Goal: Communication & Community: Answer question/provide support

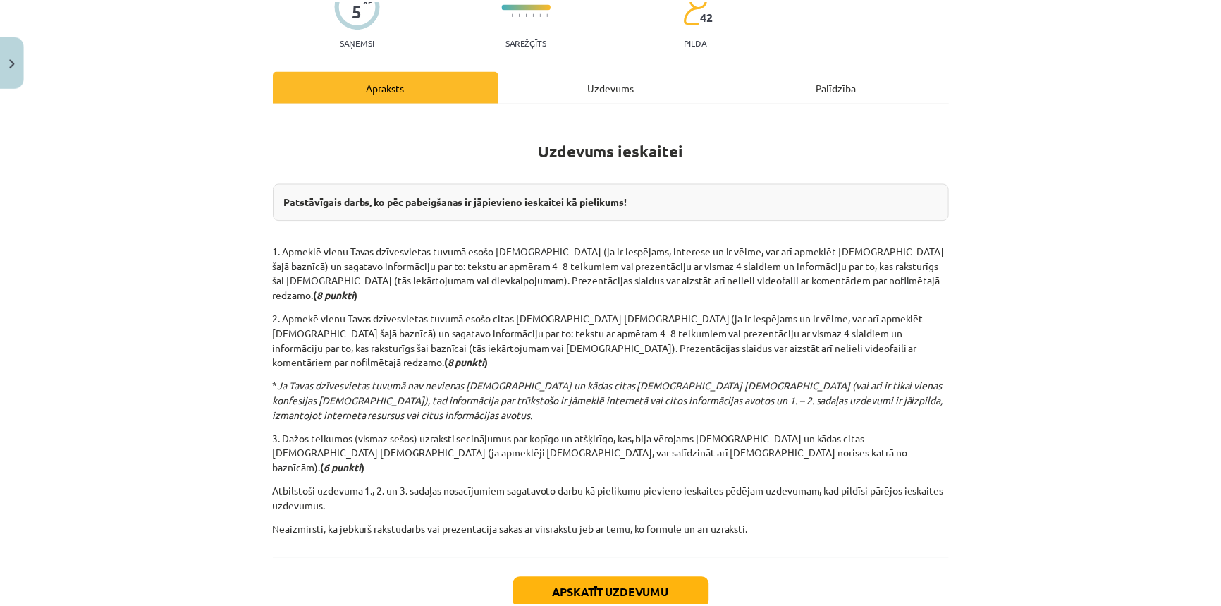
scroll to position [167, 0]
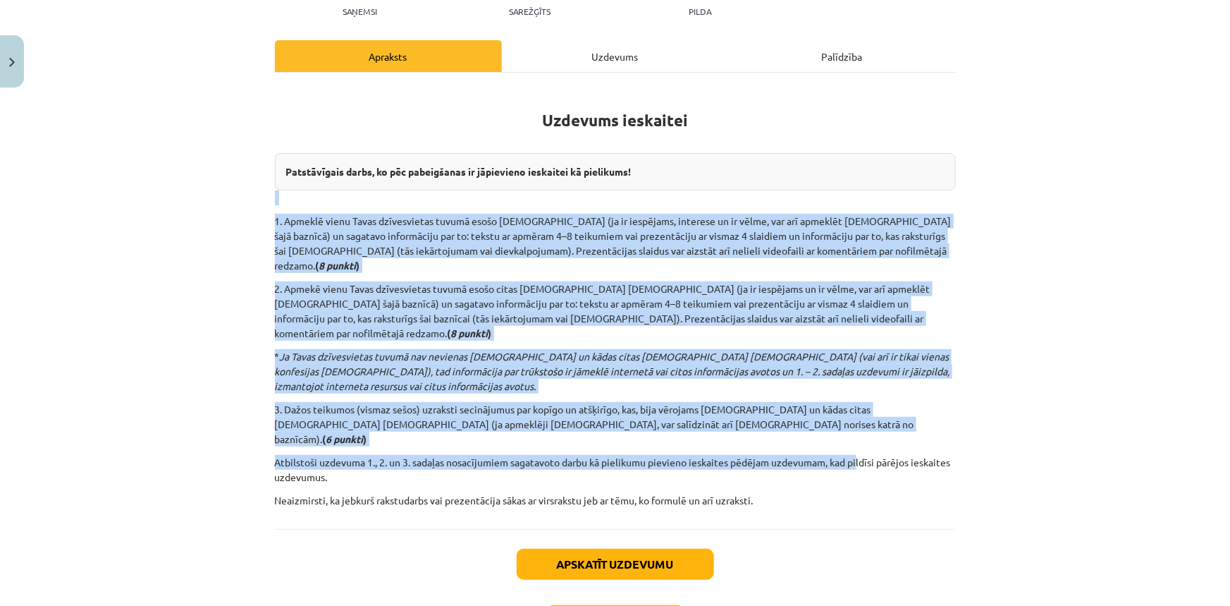
drag, startPoint x: 221, startPoint y: 203, endPoint x: 858, endPoint y: 424, distance: 673.8
click at [857, 405] on div "Mācību tēma: Latvijas un pasaules vēstures 8. klases 1. ieskaites mācību materi…" at bounding box center [615, 303] width 1230 height 606
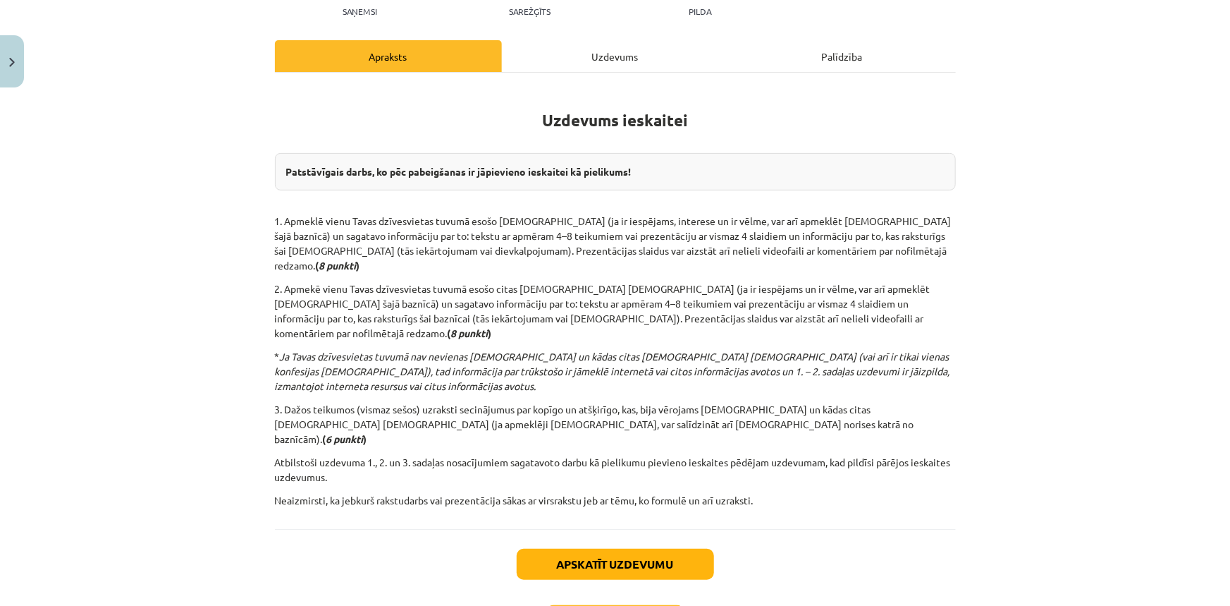
click at [832, 529] on div "Apskatīt uzdevumu Nākamā nodarbība Aizvērt" at bounding box center [615, 601] width 681 height 144
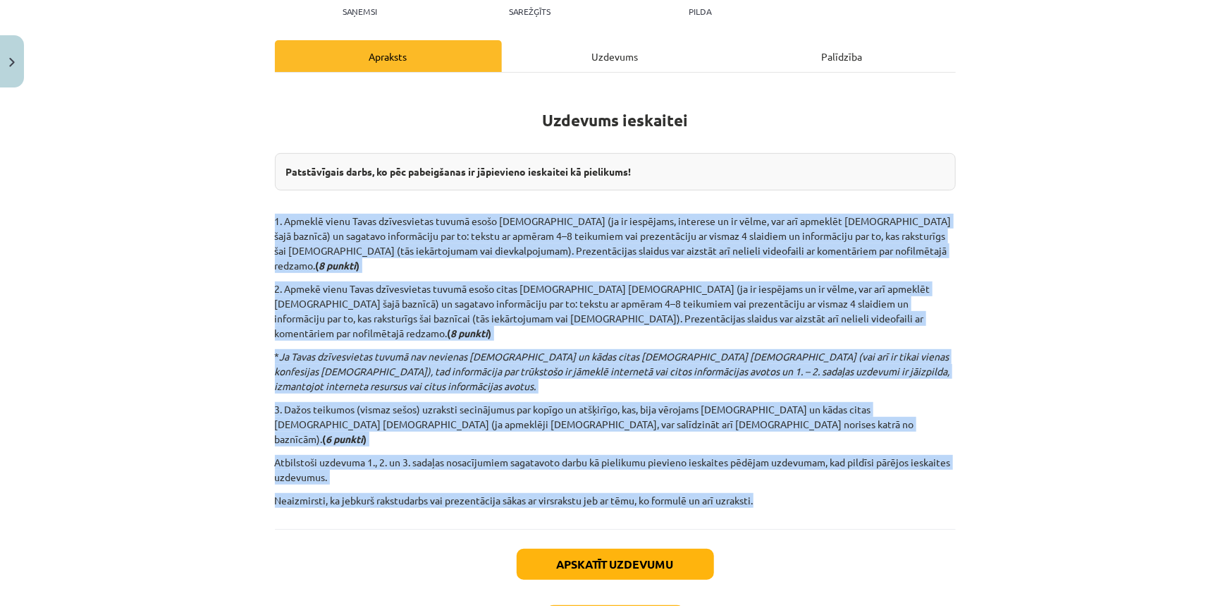
drag, startPoint x: 797, startPoint y: 468, endPoint x: 212, endPoint y: 226, distance: 633.5
click at [212, 226] on div "Mācību tēma: Latvijas un pasaules vēstures 8. klases 1. ieskaites mācību materi…" at bounding box center [615, 303] width 1230 height 606
click at [254, 261] on div "Mācību tēma: Latvijas un pasaules vēstures 8. klases 1. ieskaites mācību materi…" at bounding box center [615, 303] width 1230 height 606
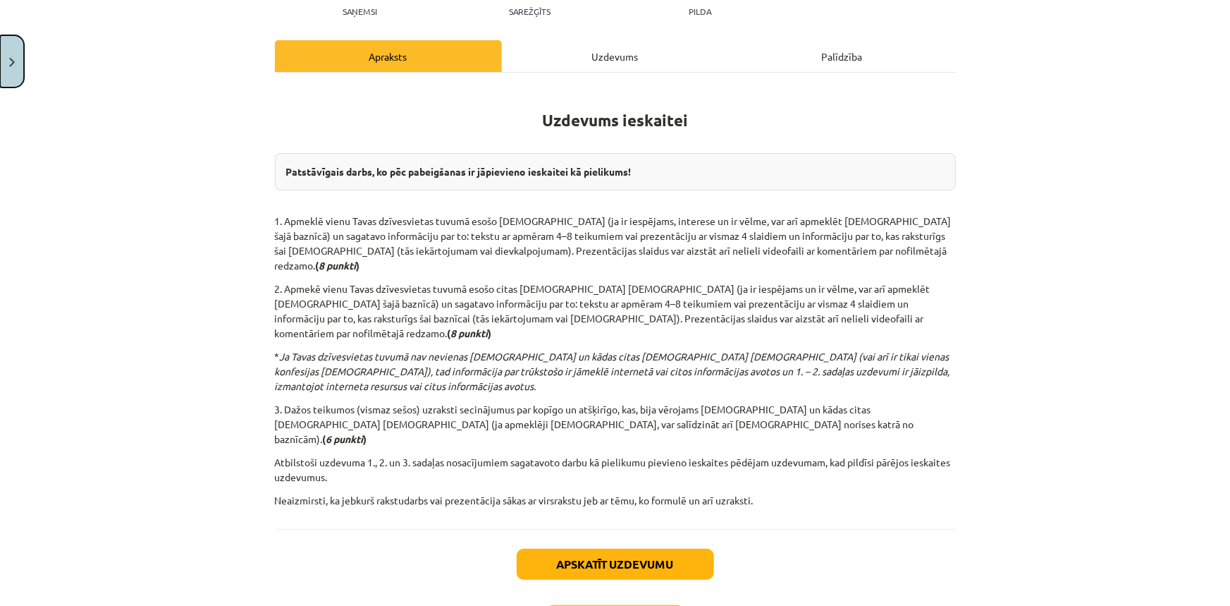
click at [1, 69] on button "Close" at bounding box center [12, 61] width 24 height 52
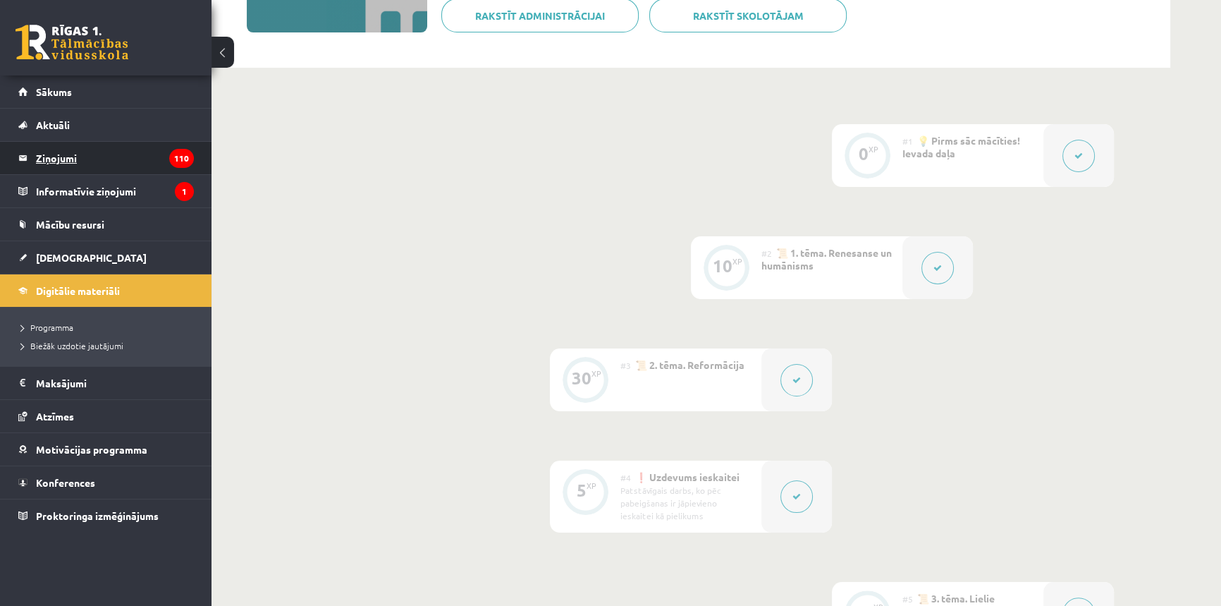
click at [123, 149] on legend "Ziņojumi 110" at bounding box center [115, 158] width 158 height 32
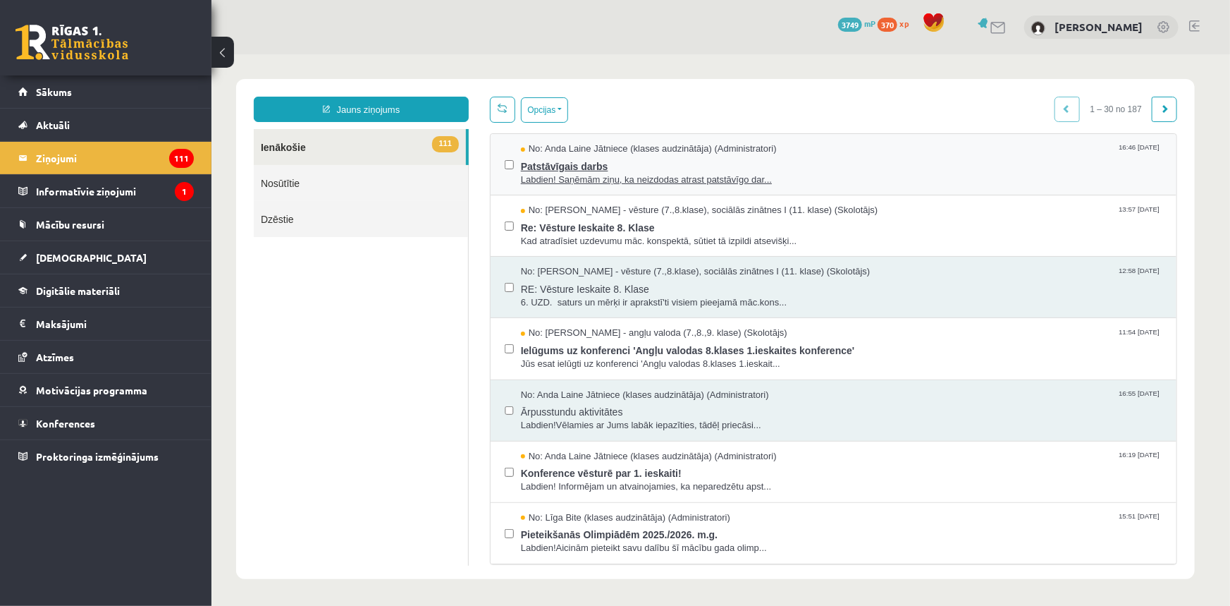
click at [604, 167] on span "Patstāvīgais darbs" at bounding box center [841, 164] width 642 height 18
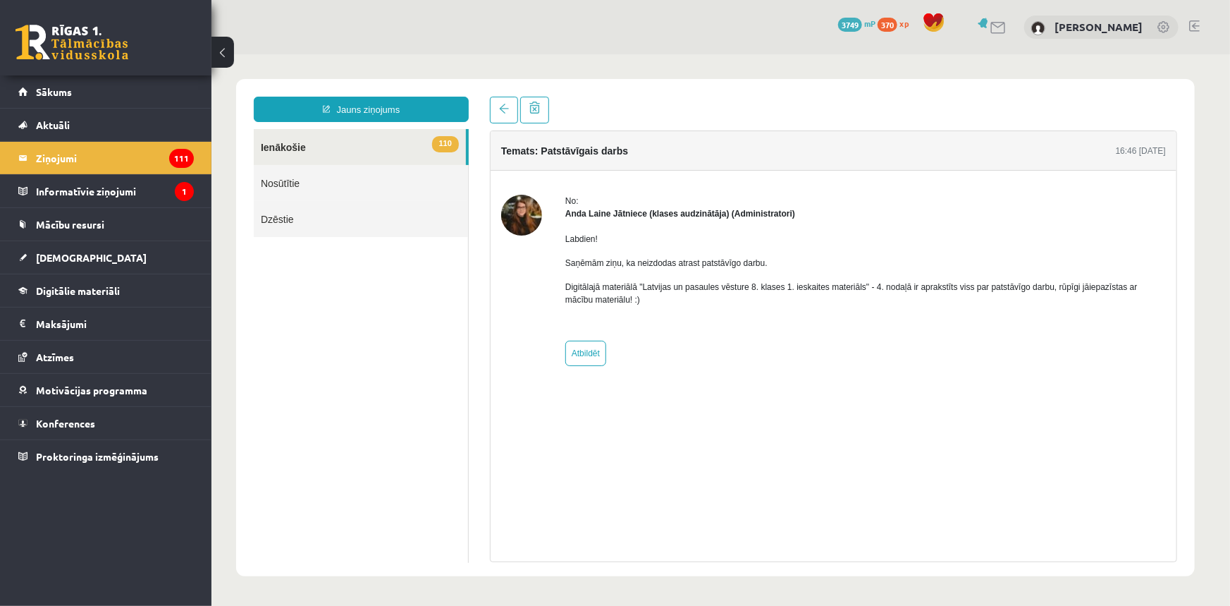
click at [358, 137] on link "110 Ienākošie" at bounding box center [359, 146] width 212 height 36
click at [118, 157] on legend "Ziņojumi 111" at bounding box center [115, 158] width 158 height 32
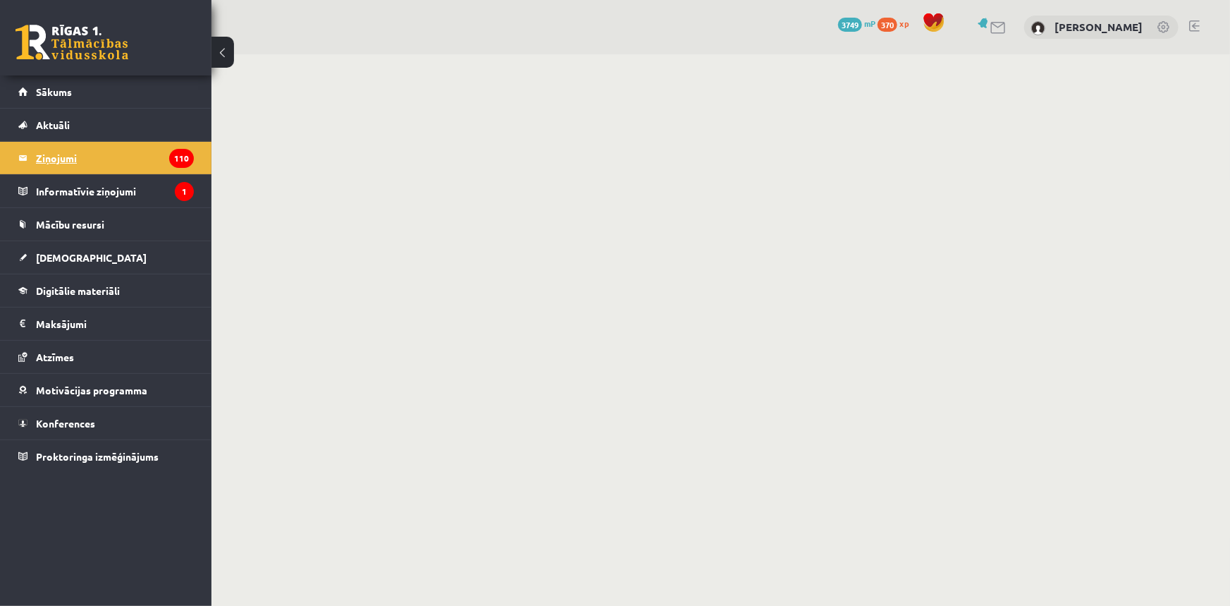
click at [92, 154] on legend "Ziņojumi 110" at bounding box center [115, 158] width 158 height 32
click at [76, 128] on link "Aktuāli" at bounding box center [106, 125] width 176 height 32
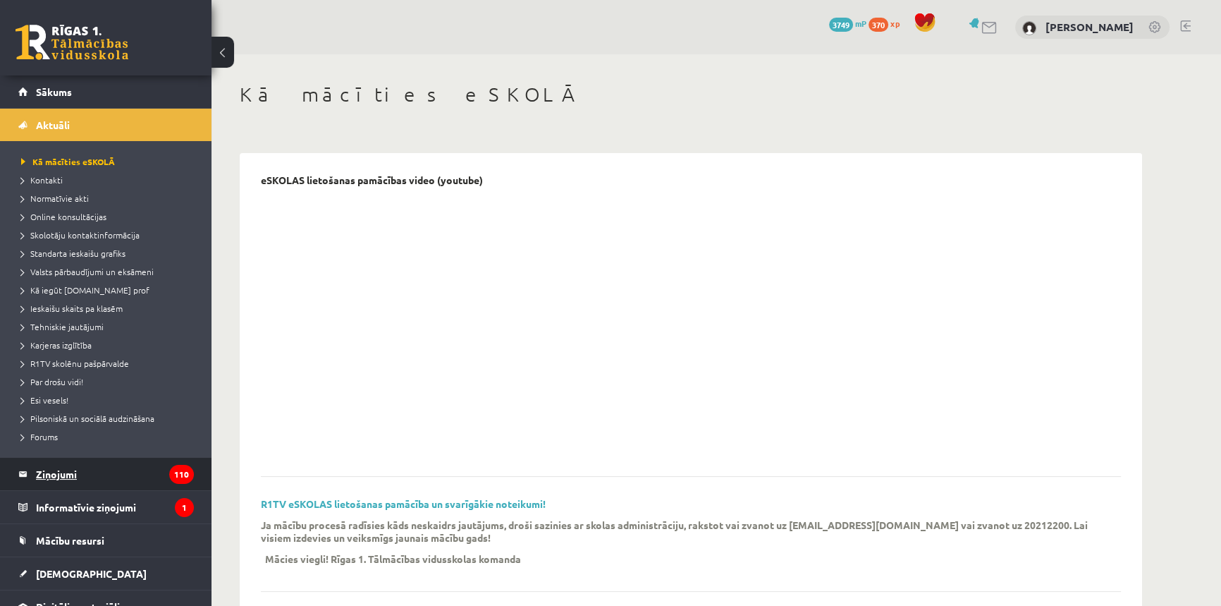
click at [62, 484] on legend "Ziņojumi 110" at bounding box center [115, 474] width 158 height 32
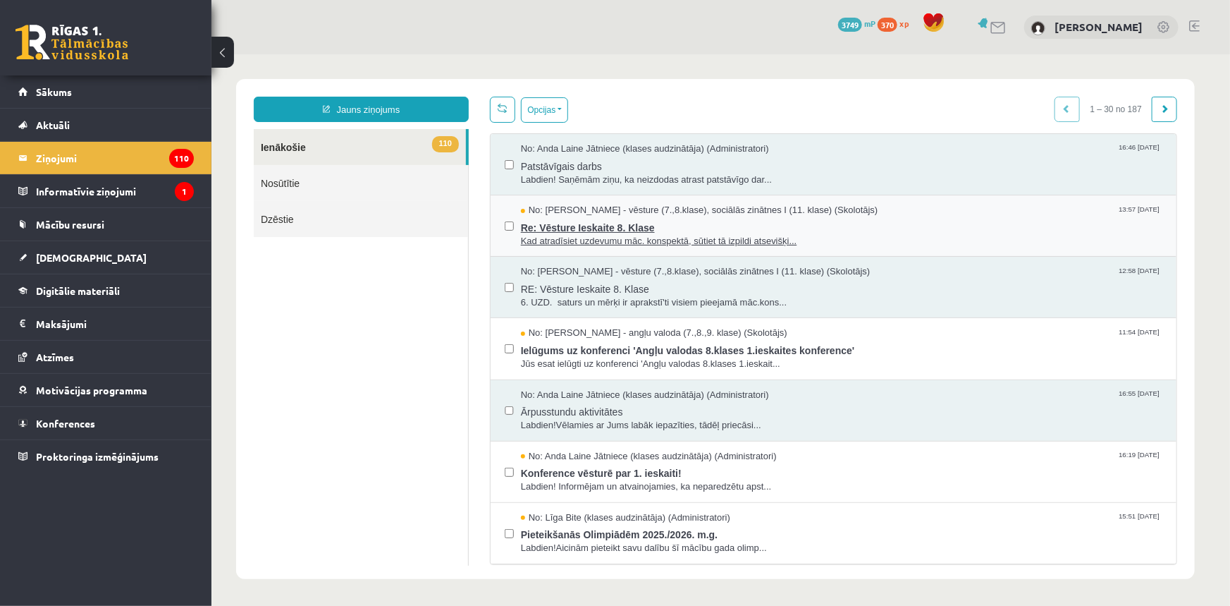
click at [620, 231] on span "Re: Vēsture Ieskaite 8. Klase" at bounding box center [841, 225] width 642 height 18
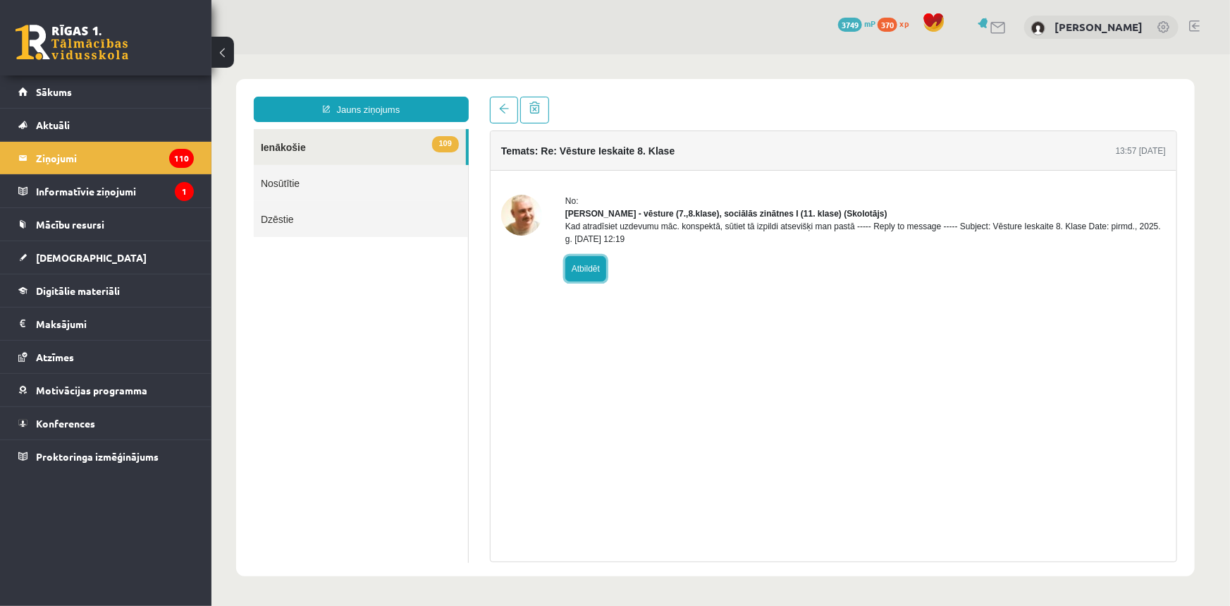
click at [583, 281] on link "Atbildēt" at bounding box center [585, 267] width 41 height 25
type input "**********"
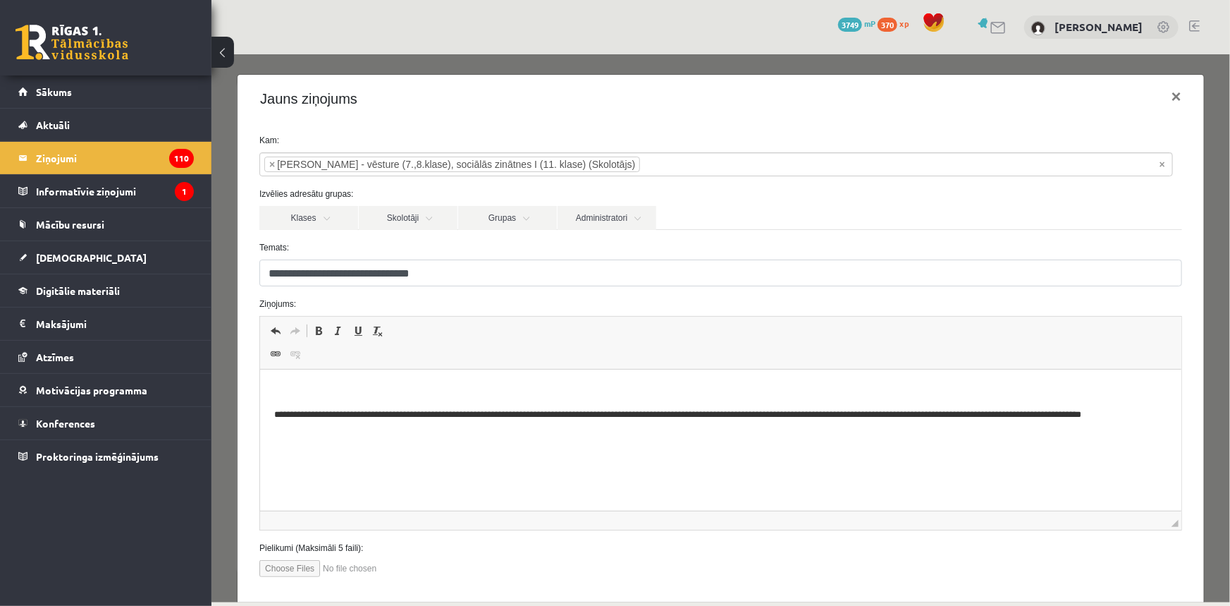
click at [469, 451] on html "**********" at bounding box center [720, 409] width 921 height 81
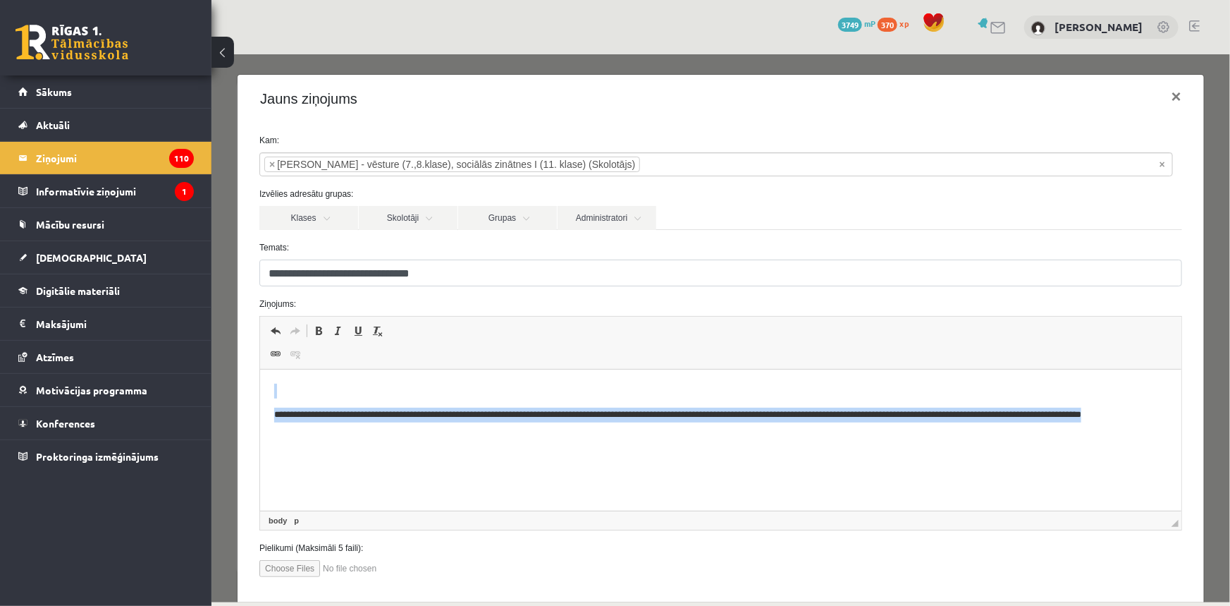
drag, startPoint x: 457, startPoint y: 486, endPoint x: 264, endPoint y: 386, distance: 217.3
click at [264, 386] on html "**********" at bounding box center [720, 409] width 921 height 81
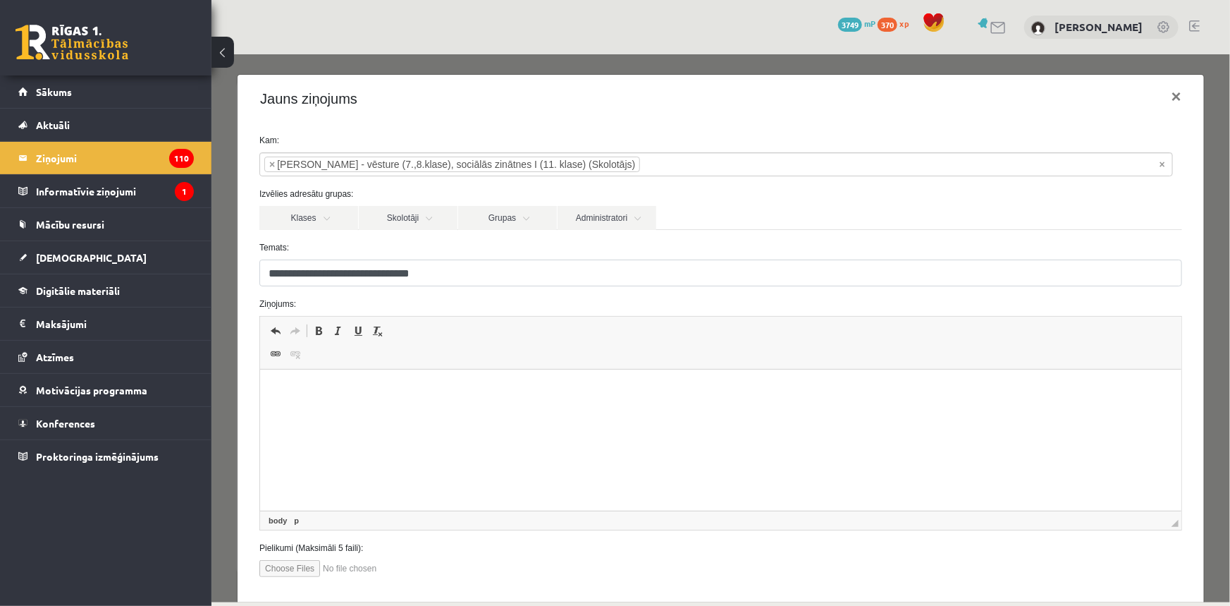
click at [310, 567] on input "file" at bounding box center [339, 567] width 160 height 17
type input "**********"
click at [429, 388] on p "Editor, wiswyg-editor-47024980271700-1757945685-739" at bounding box center [720, 391] width 893 height 15
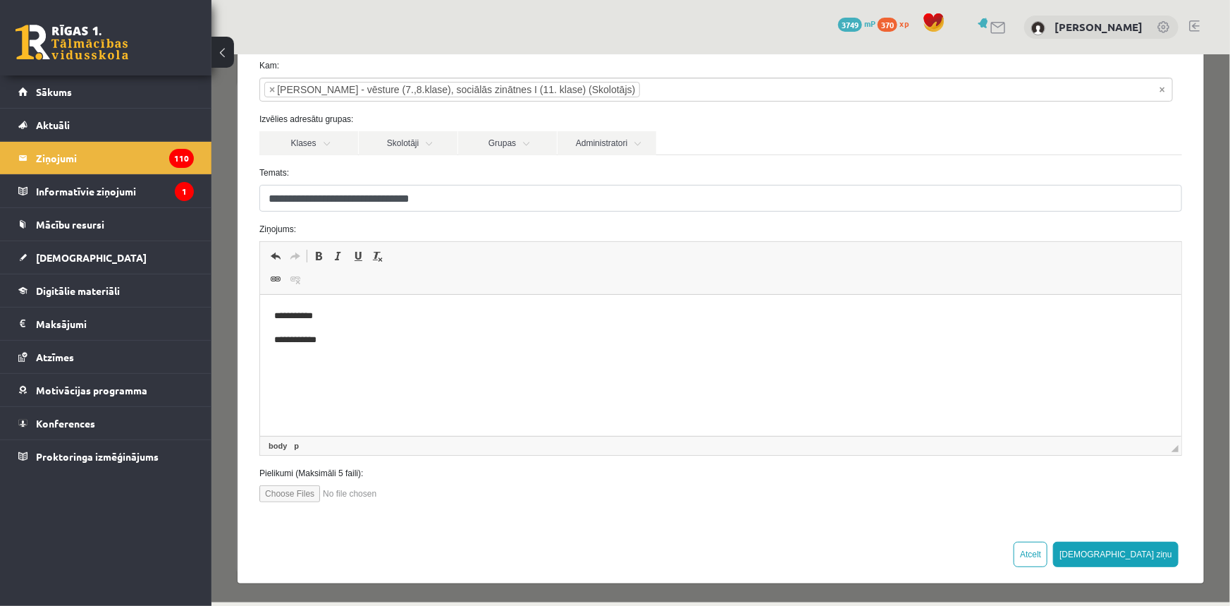
scroll to position [75, 0]
click at [1134, 556] on button "[DEMOGRAPHIC_DATA] ziņu" at bounding box center [1115, 552] width 125 height 25
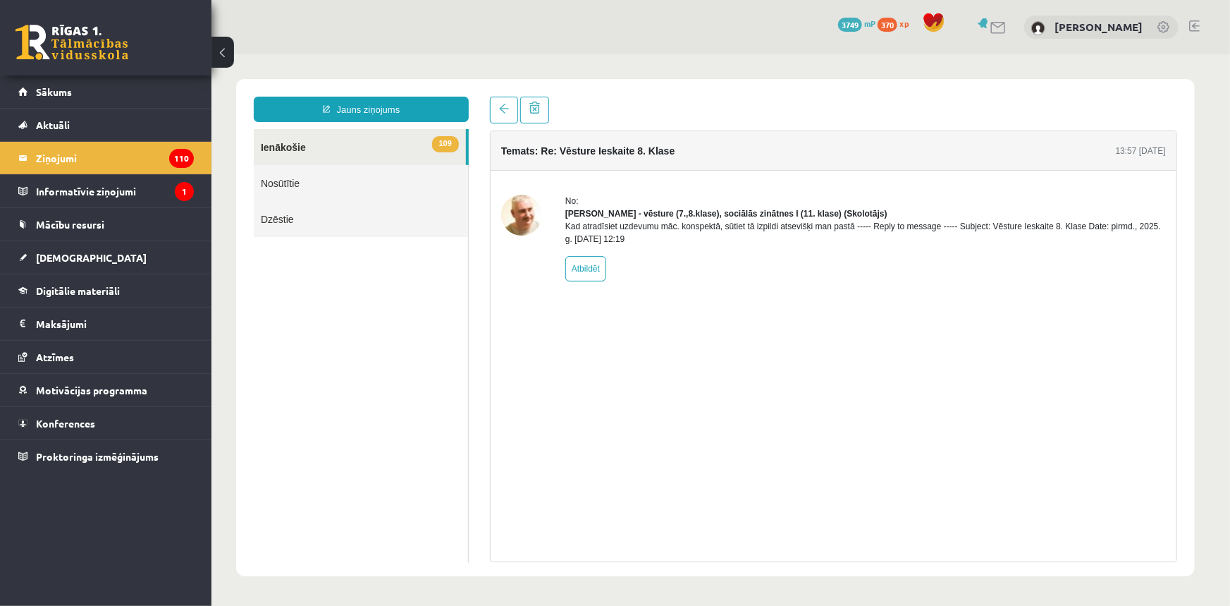
scroll to position [0, 0]
